Goal: Task Accomplishment & Management: Use online tool/utility

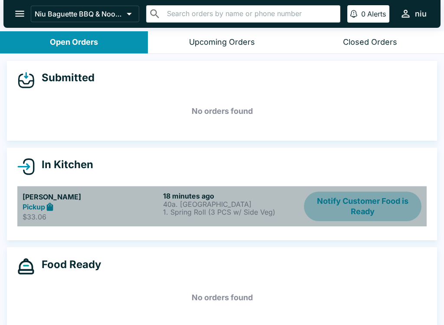
click at [334, 205] on button "Notify Customer Food is Ready" at bounding box center [363, 206] width 118 height 30
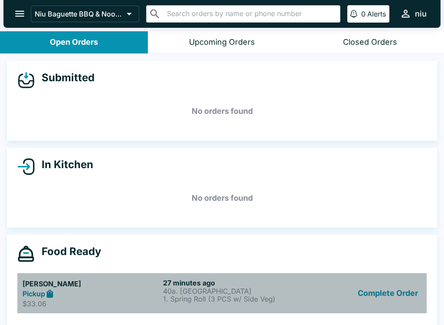
click at [182, 292] on p "40a. [GEOGRAPHIC_DATA]" at bounding box center [231, 291] width 137 height 8
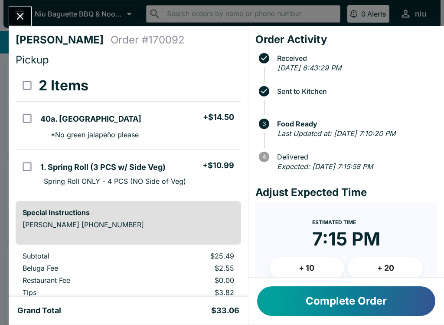
click at [20, 20] on icon "Close" at bounding box center [20, 16] width 12 height 12
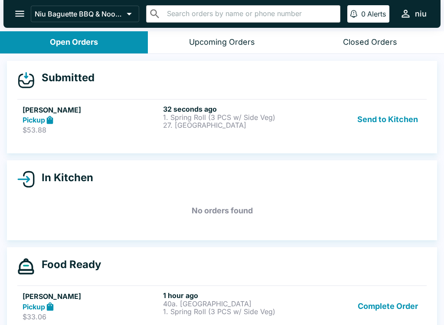
scroll to position [1, 0]
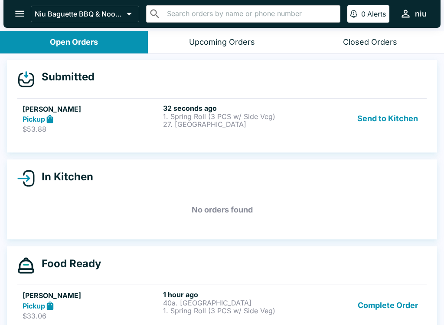
click at [364, 132] on button "Send to Kitchen" at bounding box center [388, 119] width 68 height 30
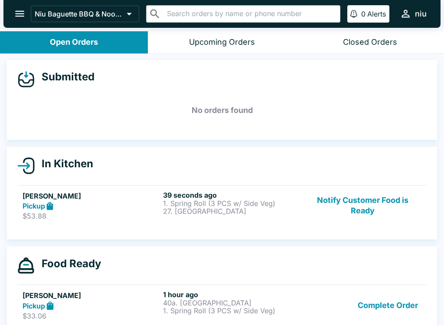
click at [181, 306] on p "1. Spring Roll (3 PCS w/ Side Veg)" at bounding box center [231, 310] width 137 height 8
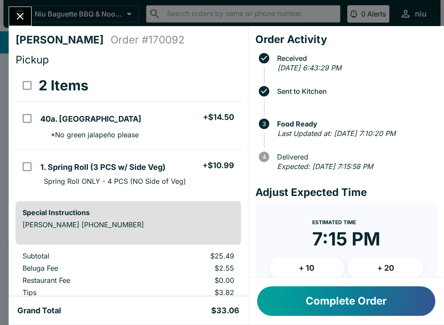
click at [12, 20] on button "Close" at bounding box center [20, 16] width 22 height 19
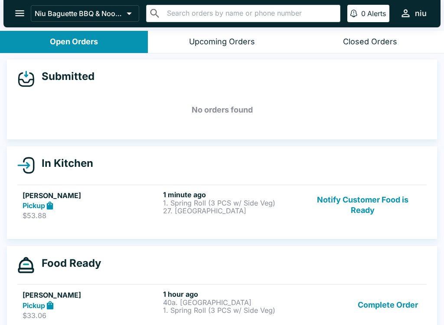
click at [207, 303] on p "40a. [GEOGRAPHIC_DATA]" at bounding box center [231, 302] width 137 height 8
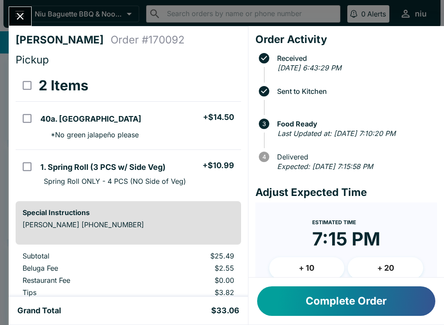
click at [291, 306] on button "Complete Order" at bounding box center [346, 301] width 178 height 30
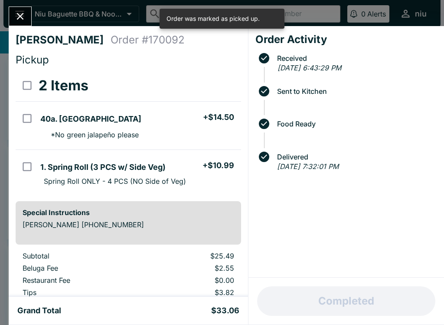
click at [23, 22] on icon "Close" at bounding box center [20, 16] width 12 height 12
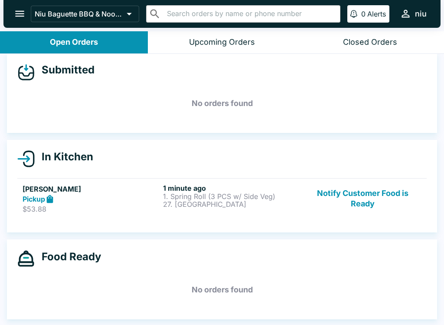
scroll to position [8, 0]
click at [210, 202] on p "27. [GEOGRAPHIC_DATA]" at bounding box center [231, 204] width 137 height 8
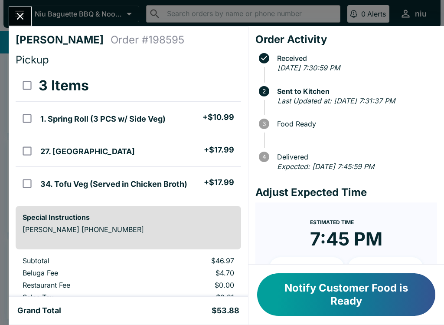
click at [293, 293] on button "Notify Customer Food is Ready" at bounding box center [346, 294] width 178 height 43
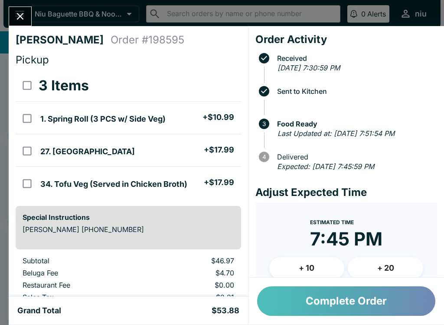
click at [291, 309] on button "Complete Order" at bounding box center [346, 301] width 178 height 30
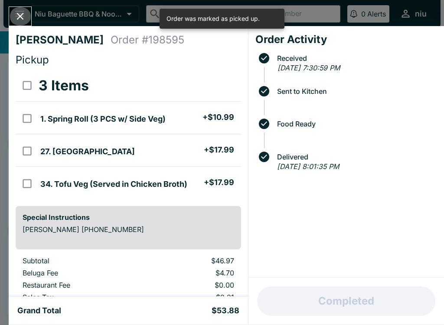
click at [19, 9] on button "Close" at bounding box center [20, 16] width 22 height 19
